Goal: Find specific page/section: Find specific page/section

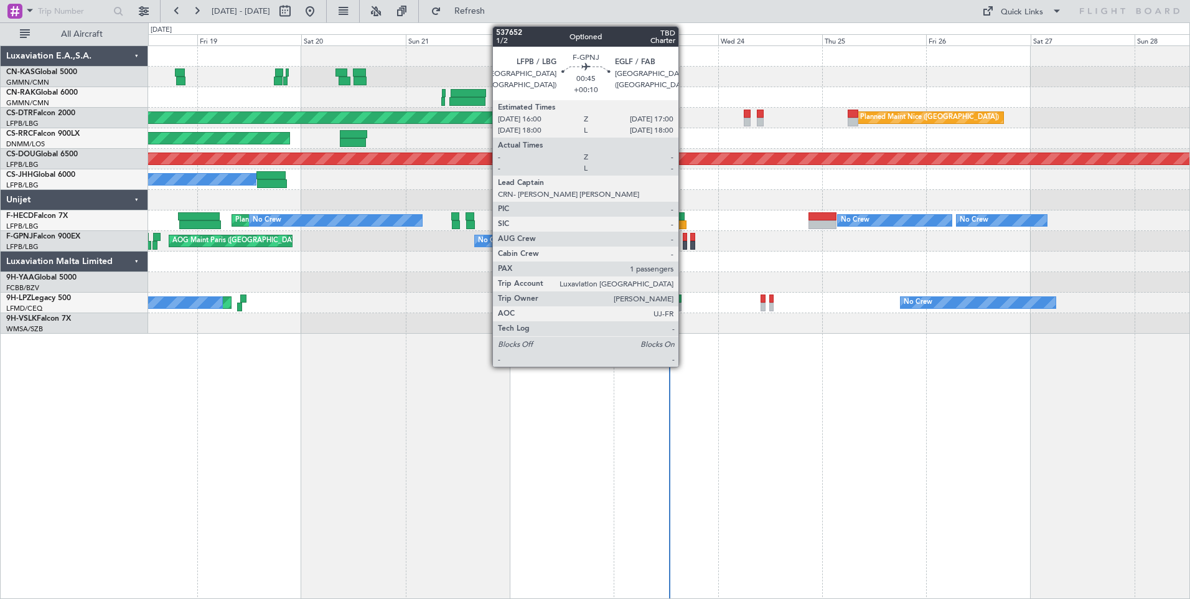
click at [684, 248] on div at bounding box center [685, 245] width 4 height 9
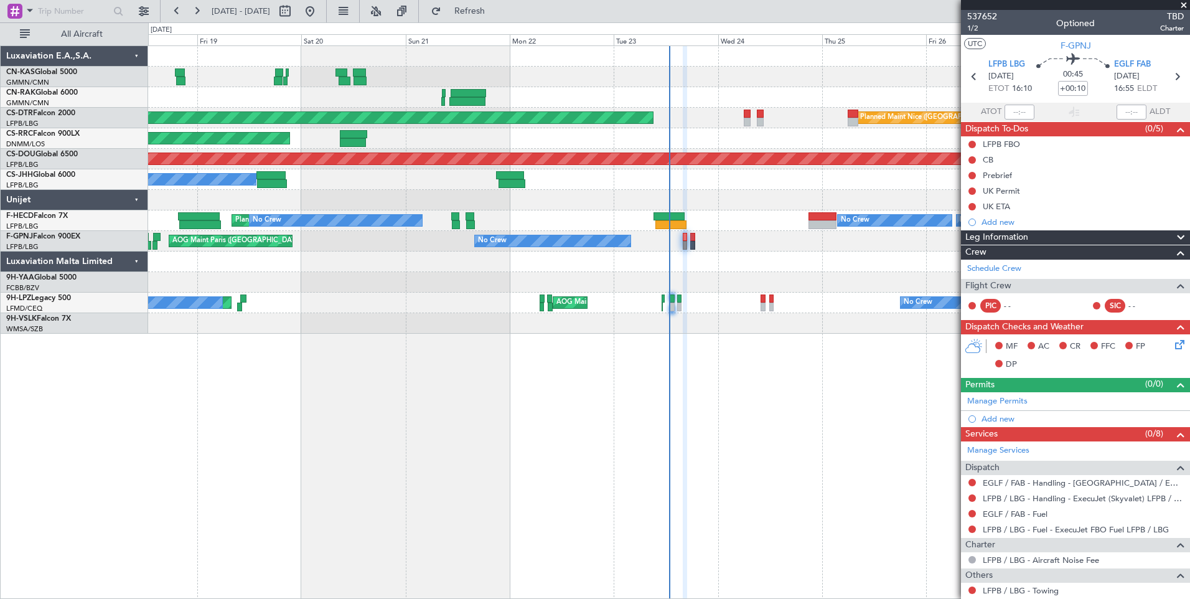
click at [1186, 6] on span at bounding box center [1183, 5] width 12 height 11
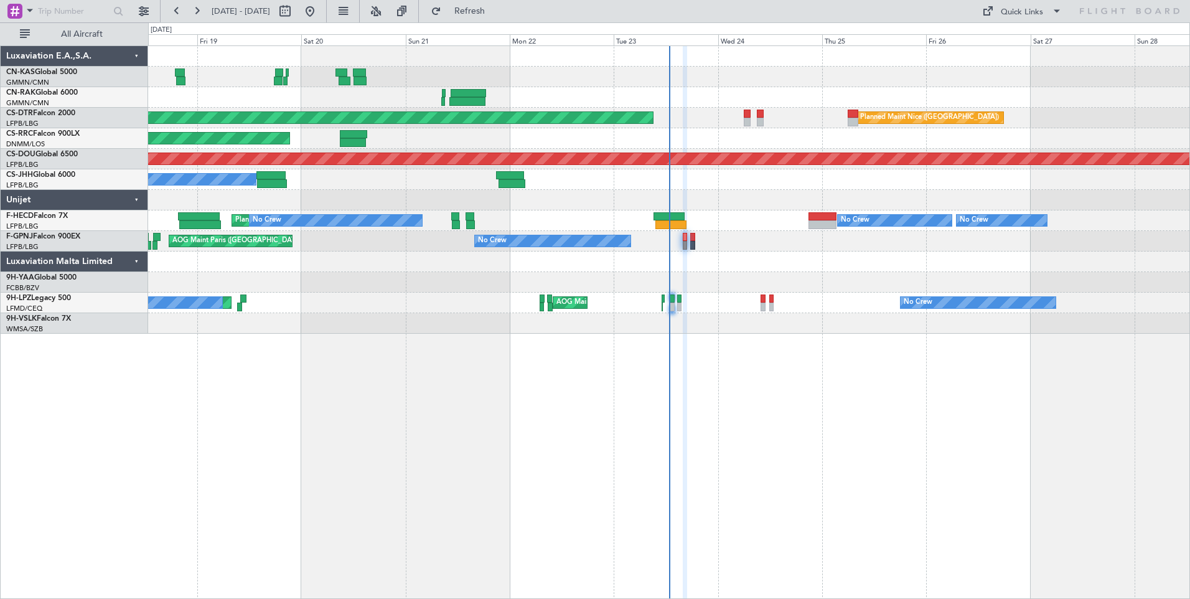
type input "0"
click at [1029, 8] on div "Quick Links" at bounding box center [1022, 12] width 42 height 12
click at [1022, 65] on button "Crew Board" at bounding box center [1022, 71] width 93 height 30
click at [1017, 14] on div "Quick Links" at bounding box center [1022, 12] width 42 height 12
click at [1017, 75] on button "Crew Board" at bounding box center [1022, 71] width 93 height 30
